Goal: Task Accomplishment & Management: Manage account settings

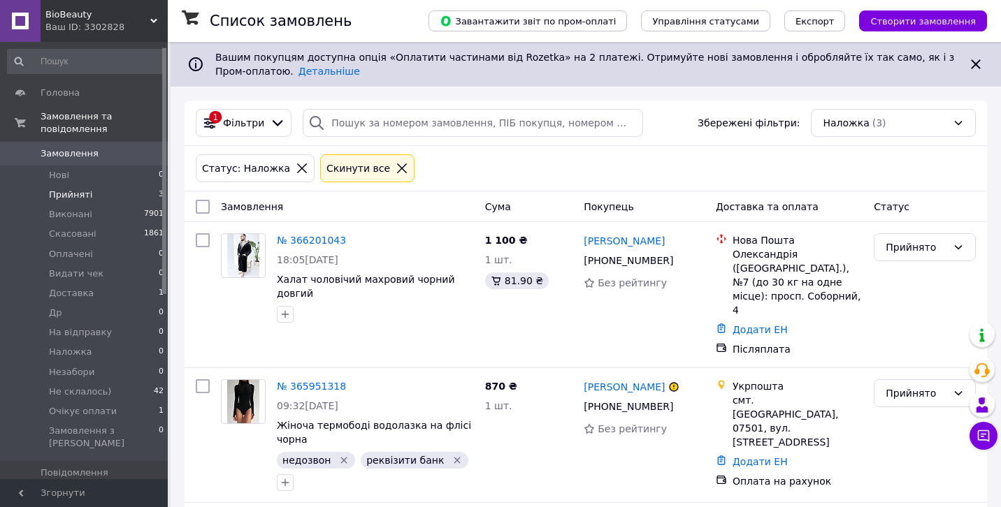
scroll to position [8, 0]
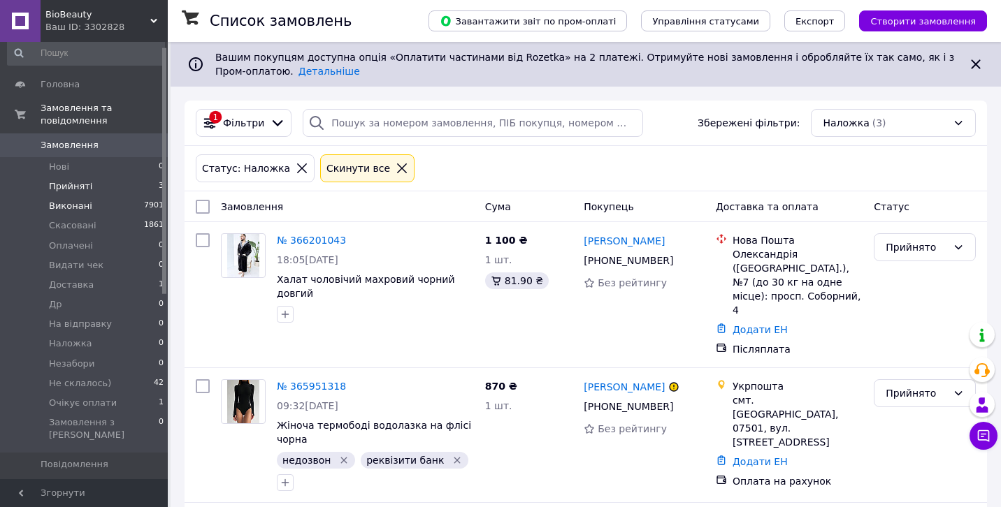
click at [63, 203] on span "Виконані" at bounding box center [70, 206] width 43 height 13
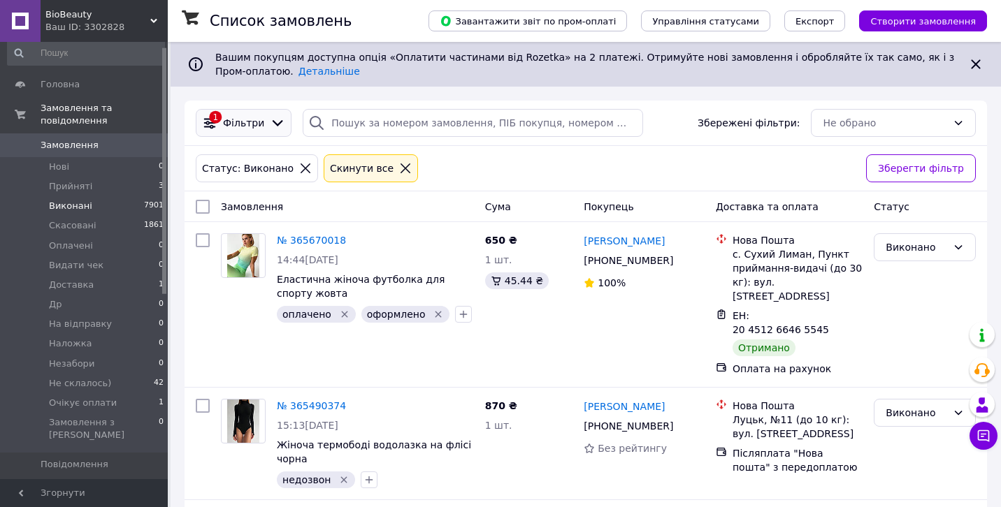
click at [255, 120] on span "Фільтри" at bounding box center [243, 123] width 41 height 14
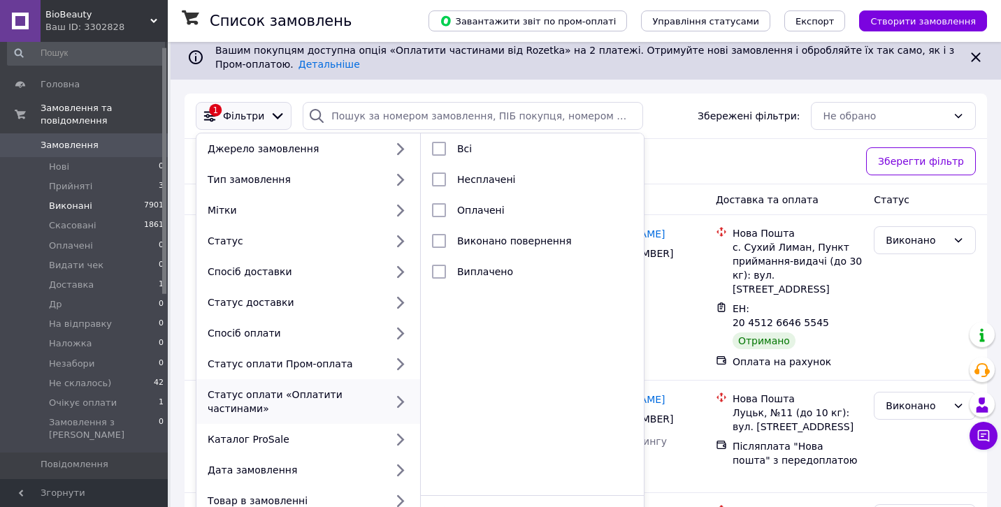
scroll to position [7, 0]
click at [725, 159] on div "Статус: [PERSON_NAME] все" at bounding box center [525, 162] width 665 height 34
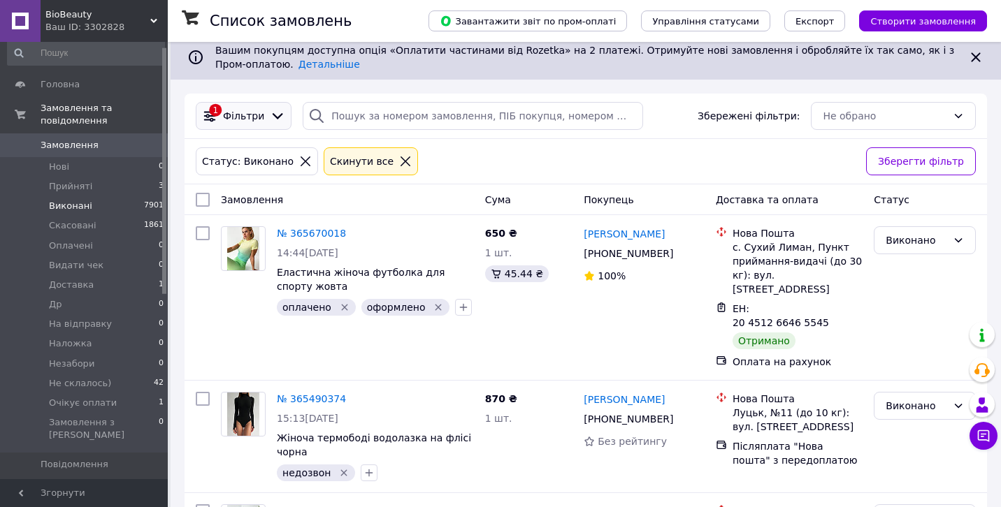
click at [248, 116] on span "Фільтри" at bounding box center [243, 116] width 41 height 14
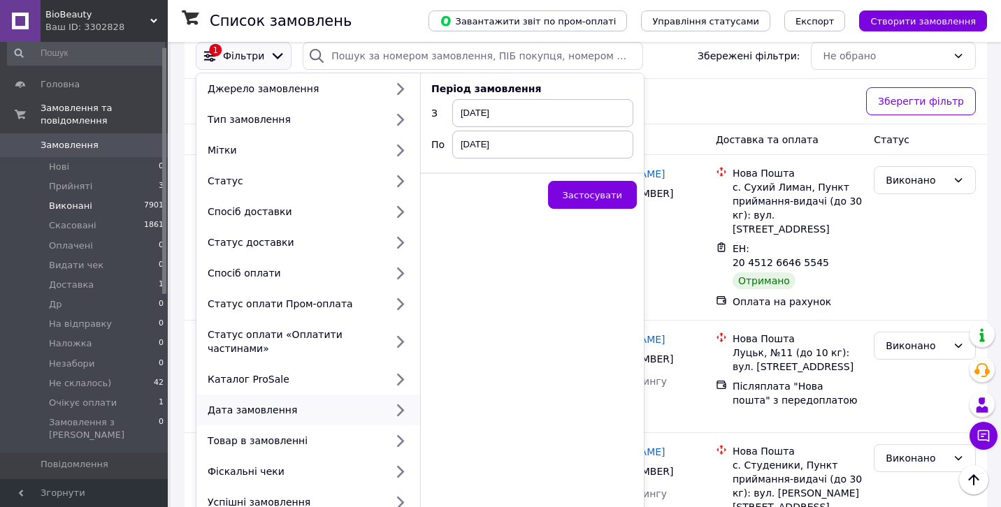
scroll to position [66, 0]
click at [513, 112] on span "[DATE]" at bounding box center [542, 114] width 181 height 28
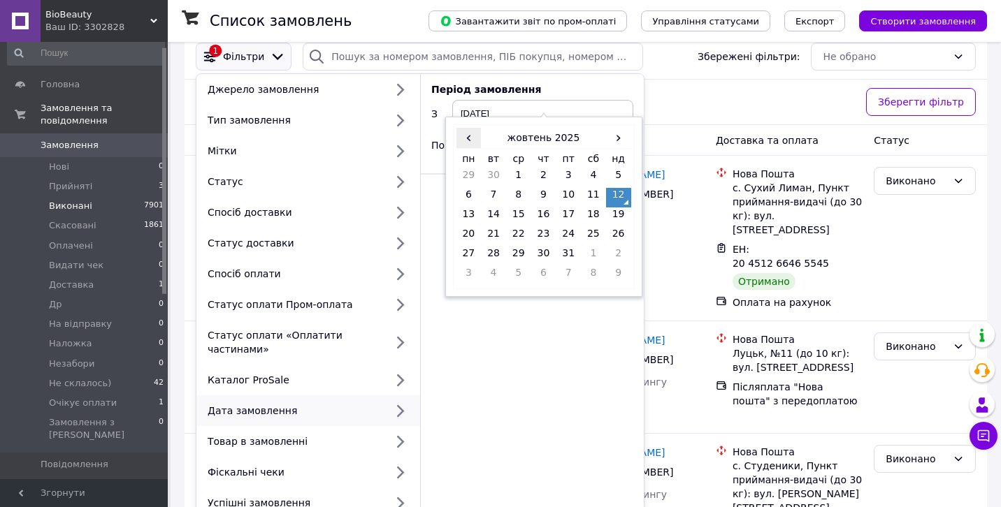
click at [468, 140] on span "‹" at bounding box center [468, 138] width 25 height 20
click at [465, 194] on td "1" at bounding box center [468, 198] width 25 height 20
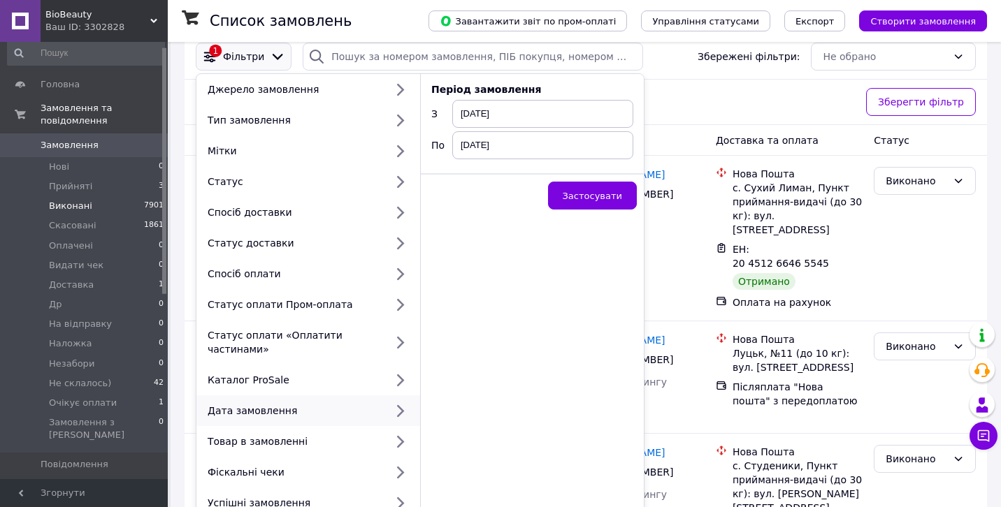
click at [509, 138] on span "[DATE]" at bounding box center [542, 145] width 181 height 28
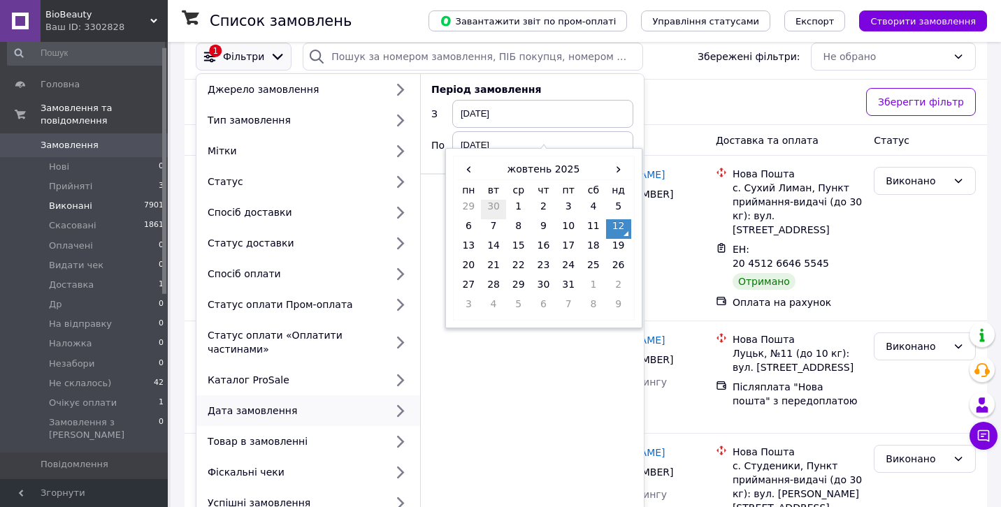
click at [499, 206] on td "30" at bounding box center [493, 210] width 25 height 20
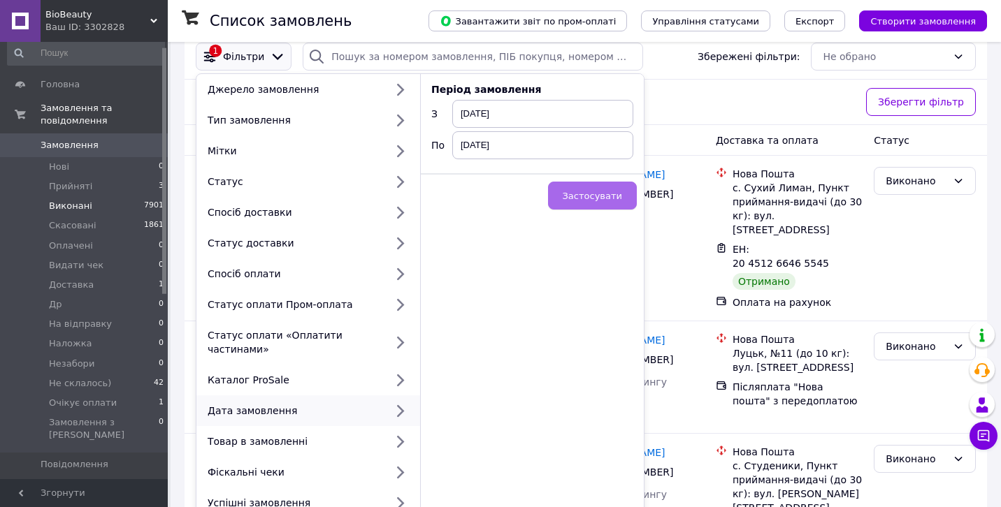
click at [599, 191] on span "Застосувати" at bounding box center [592, 196] width 59 height 10
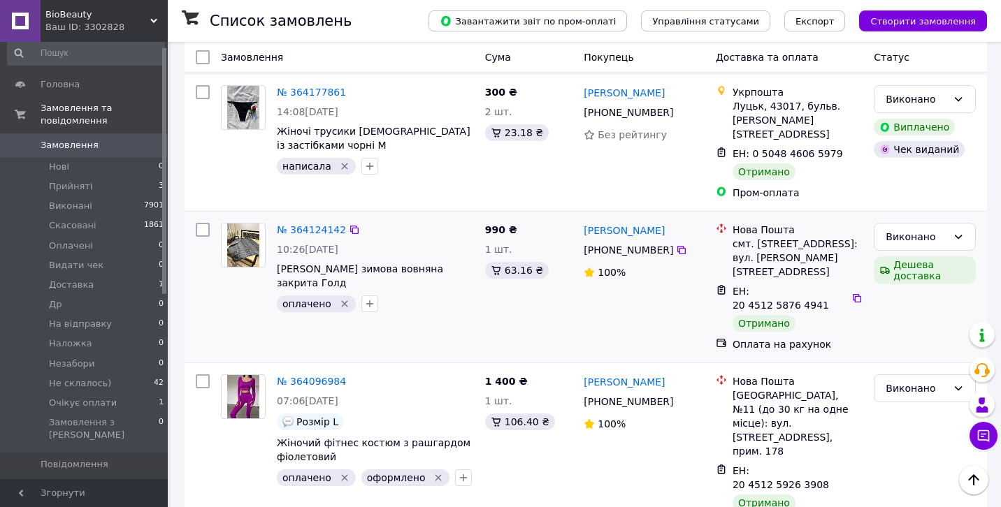
scroll to position [280, 0]
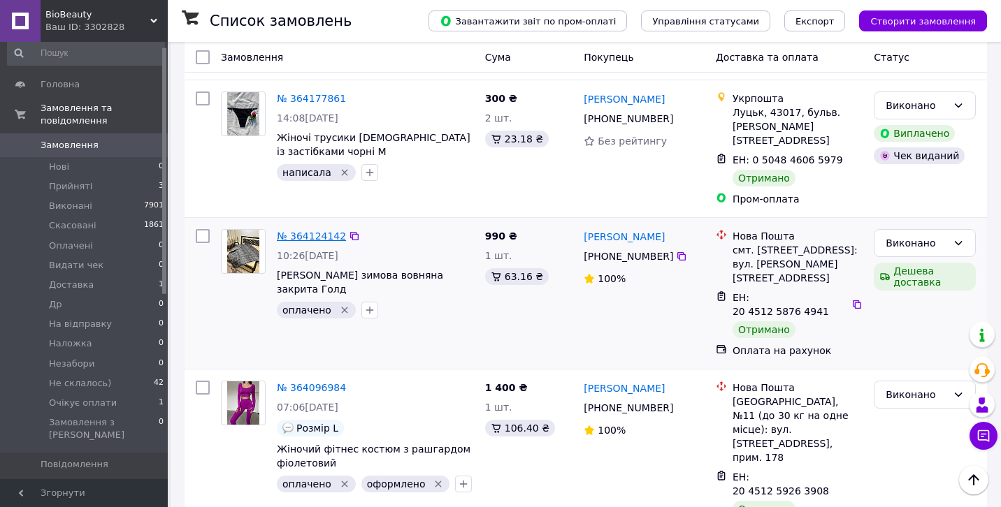
click at [300, 231] on link "№ 364124142" at bounding box center [311, 236] width 69 height 11
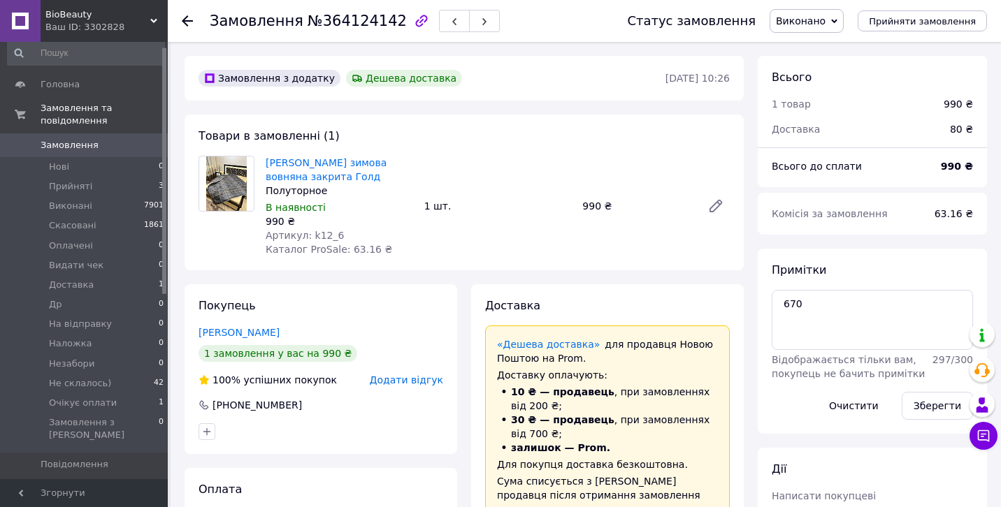
click at [187, 20] on icon at bounding box center [187, 20] width 11 height 11
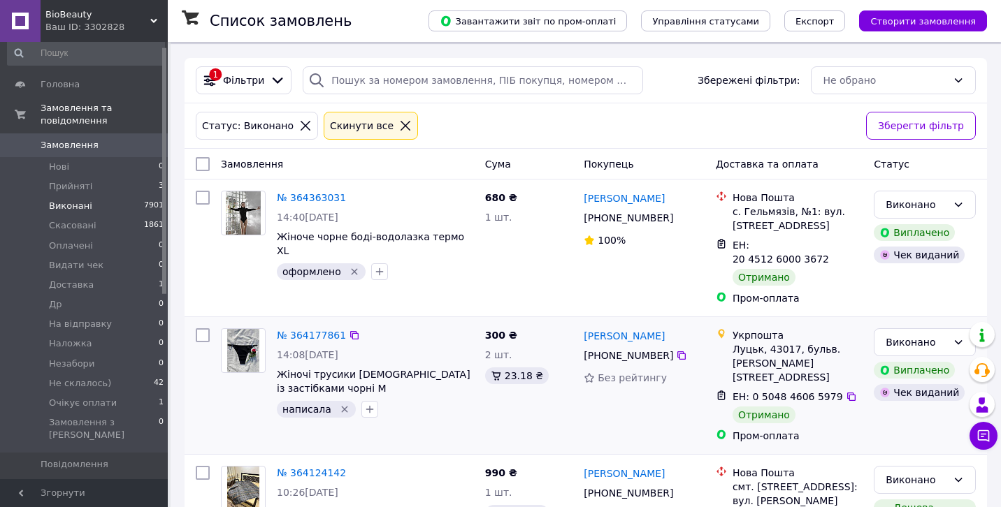
scroll to position [41, 0]
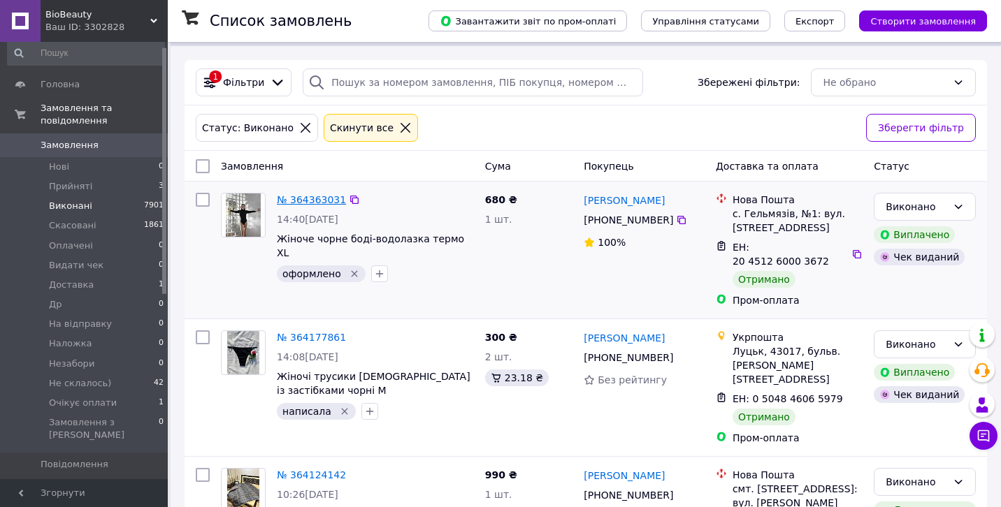
click at [315, 203] on link "№ 364363031" at bounding box center [311, 199] width 69 height 11
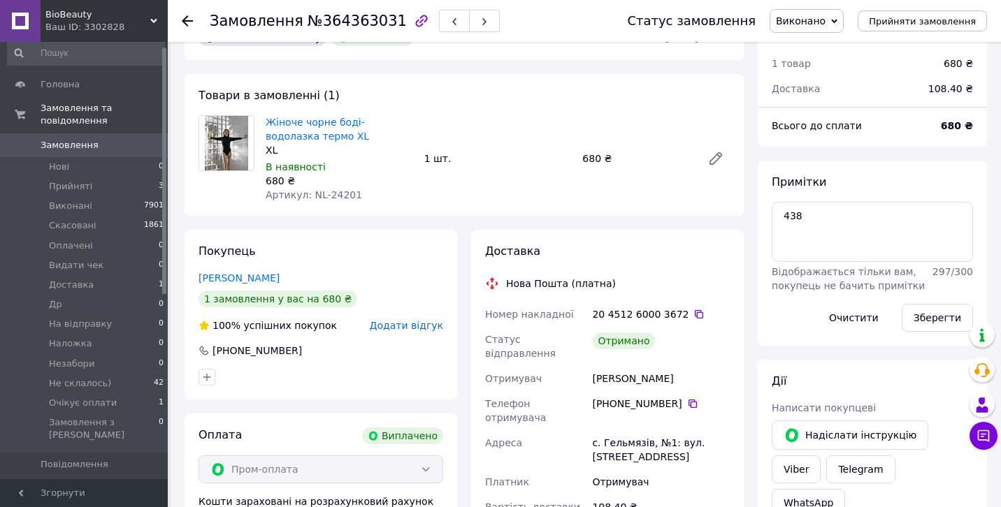
scroll to position [45, 0]
drag, startPoint x: 359, startPoint y: 194, endPoint x: 325, endPoint y: 192, distance: 34.3
click at [325, 192] on div "Артикул: NL-24201" at bounding box center [339, 195] width 147 height 14
copy span "24201"
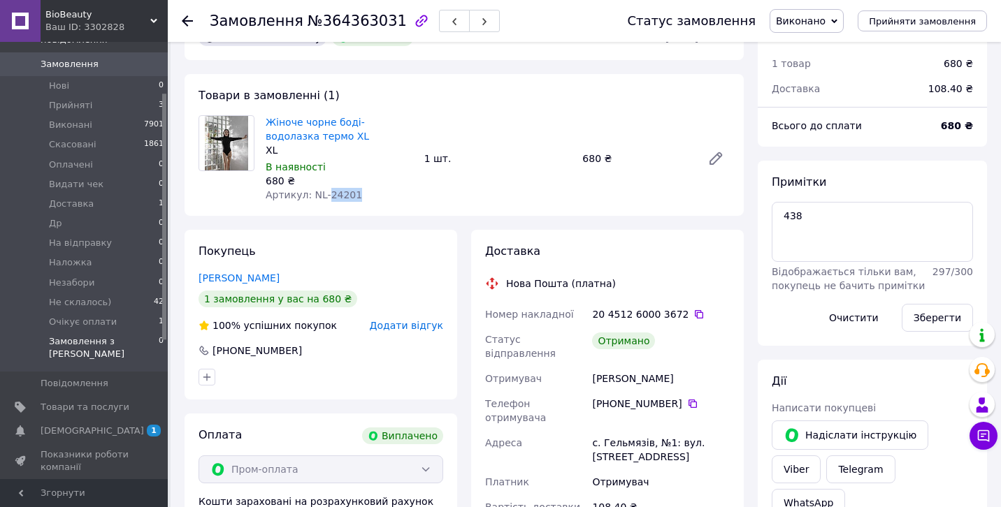
scroll to position [90, 0]
click at [99, 400] on span "Товари та послуги" at bounding box center [85, 406] width 89 height 13
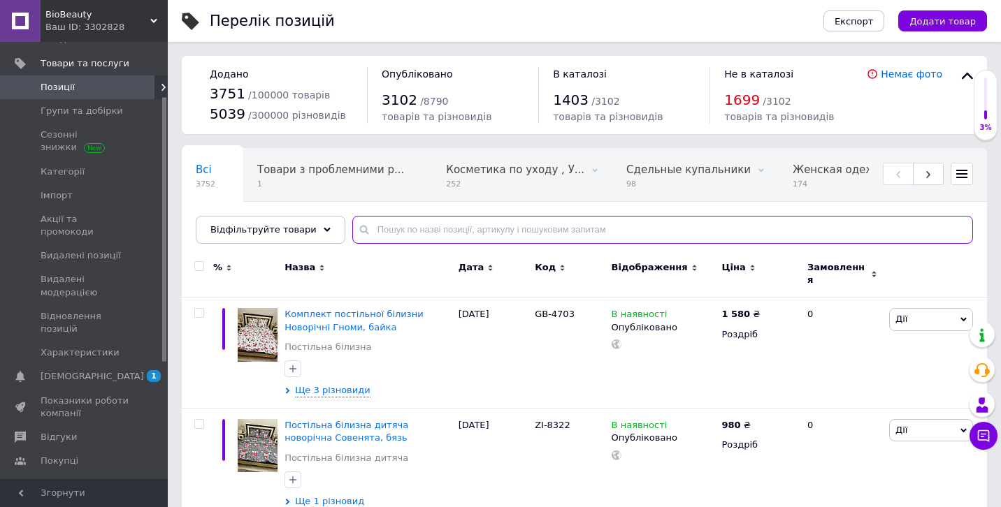
click at [383, 230] on input "text" at bounding box center [662, 230] width 621 height 28
paste input "24201"
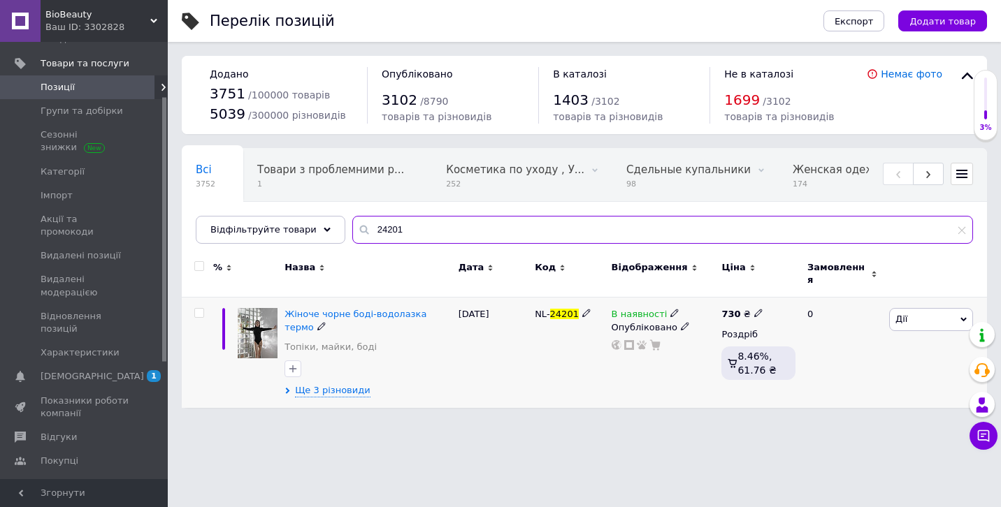
type input "24201"
click at [758, 310] on use at bounding box center [758, 314] width 8 height 8
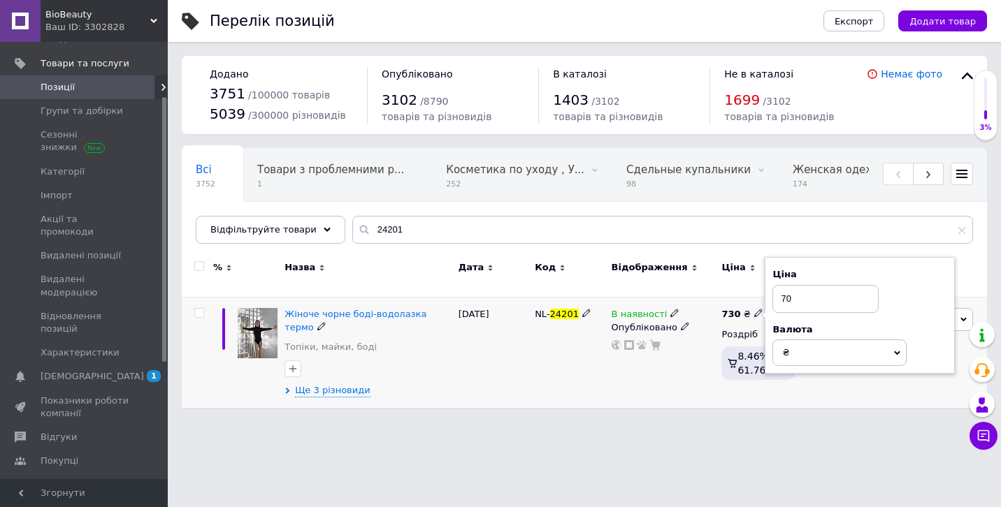
type input "750"
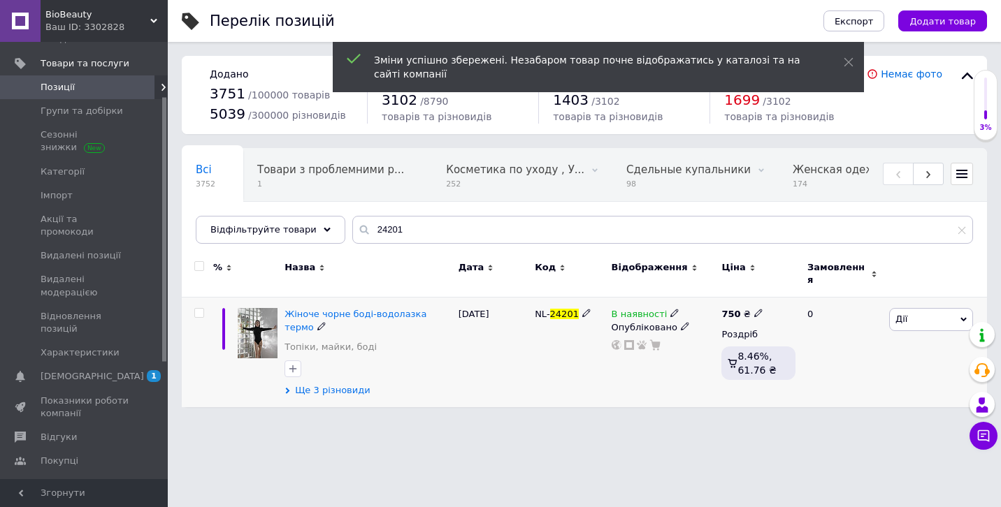
click at [340, 384] on span "Ще 3 різновиди" at bounding box center [332, 390] width 75 height 13
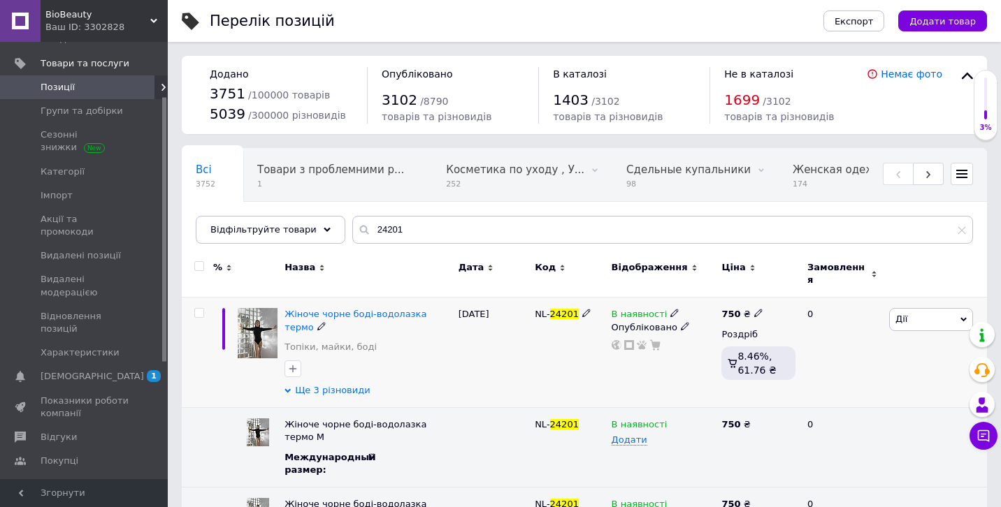
click at [340, 384] on span "Ще 3 різновиди" at bounding box center [332, 390] width 75 height 13
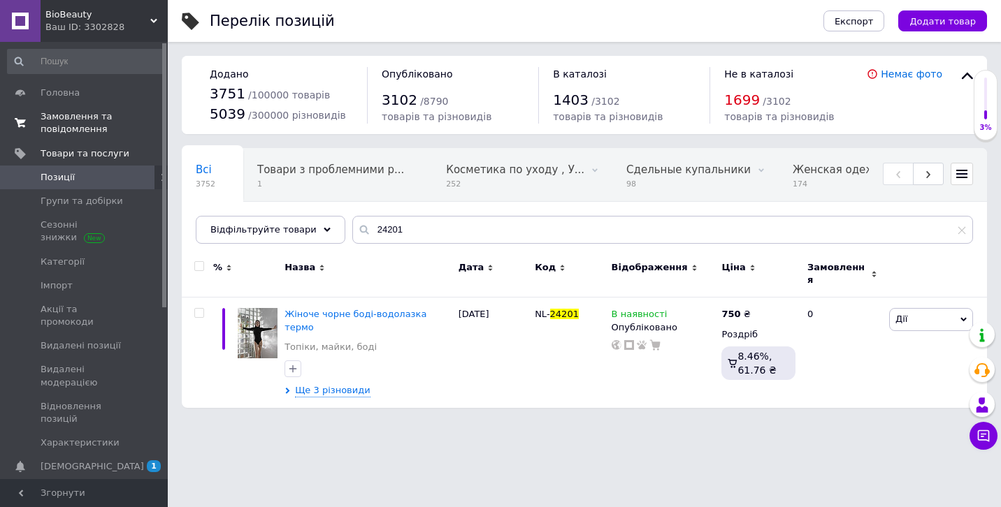
click at [84, 128] on span "Замовлення та повідомлення" at bounding box center [85, 122] width 89 height 25
